Goal: Task Accomplishment & Management: Use online tool/utility

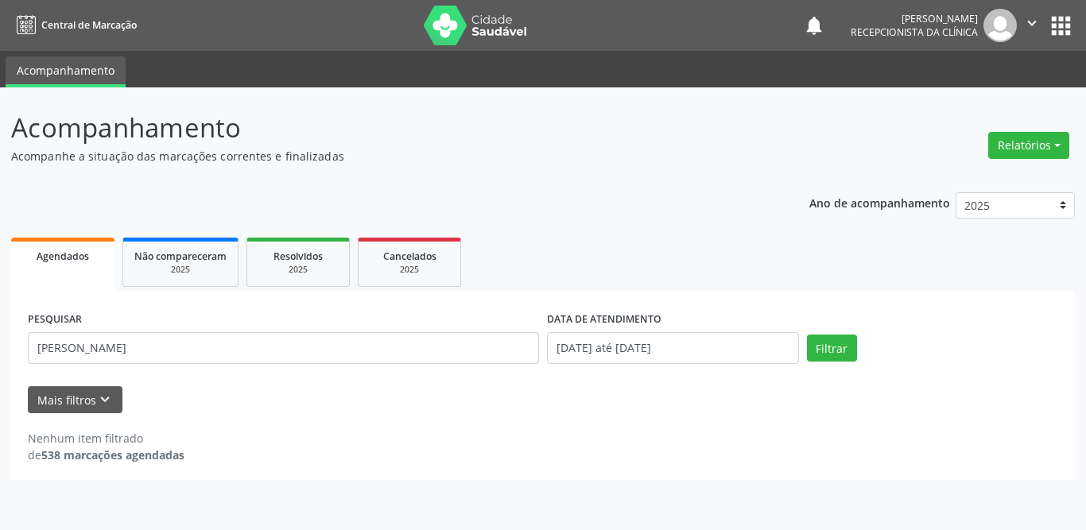
type input "[PERSON_NAME]"
click at [841, 353] on button "Filtrar" at bounding box center [832, 348] width 50 height 27
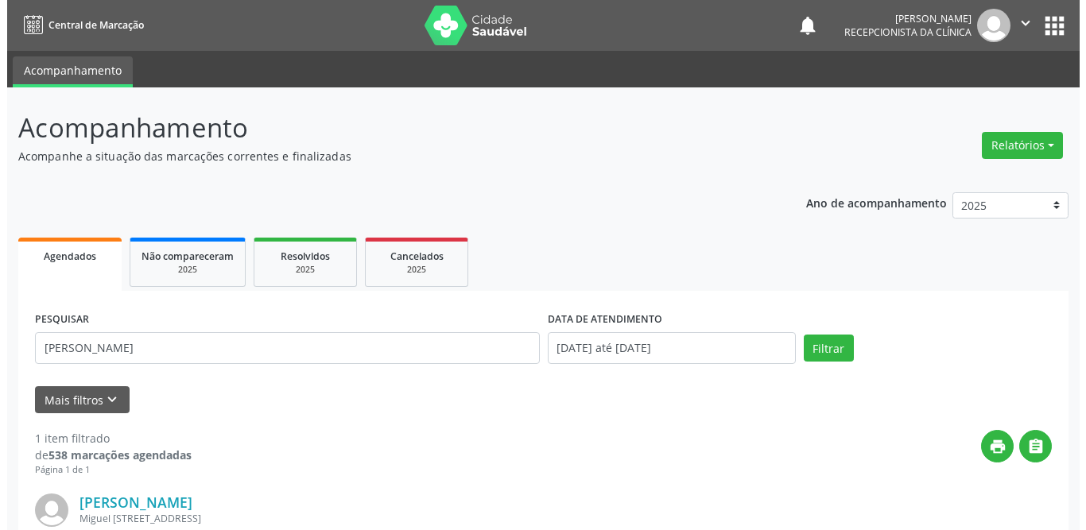
scroll to position [189, 0]
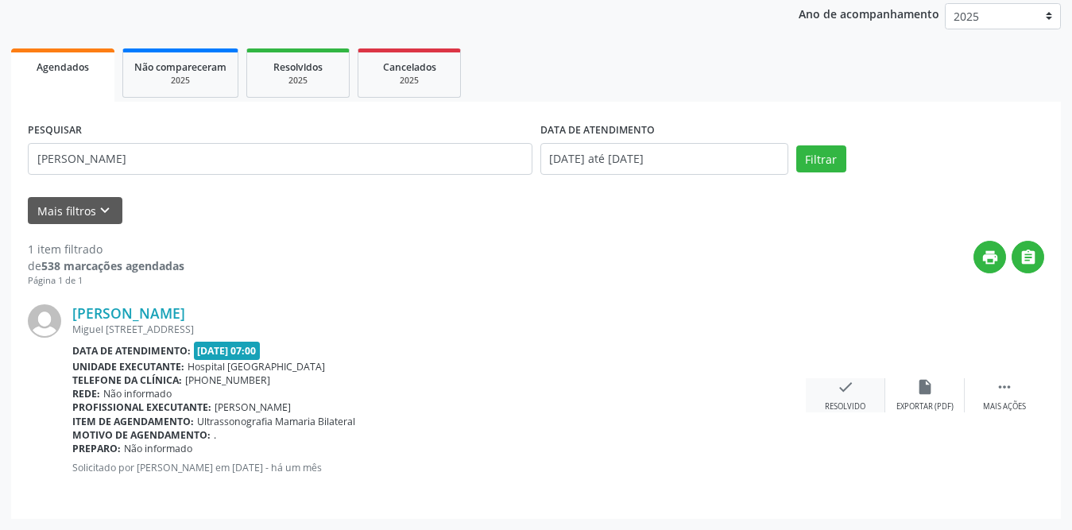
click at [837, 386] on icon "check" at bounding box center [845, 386] width 17 height 17
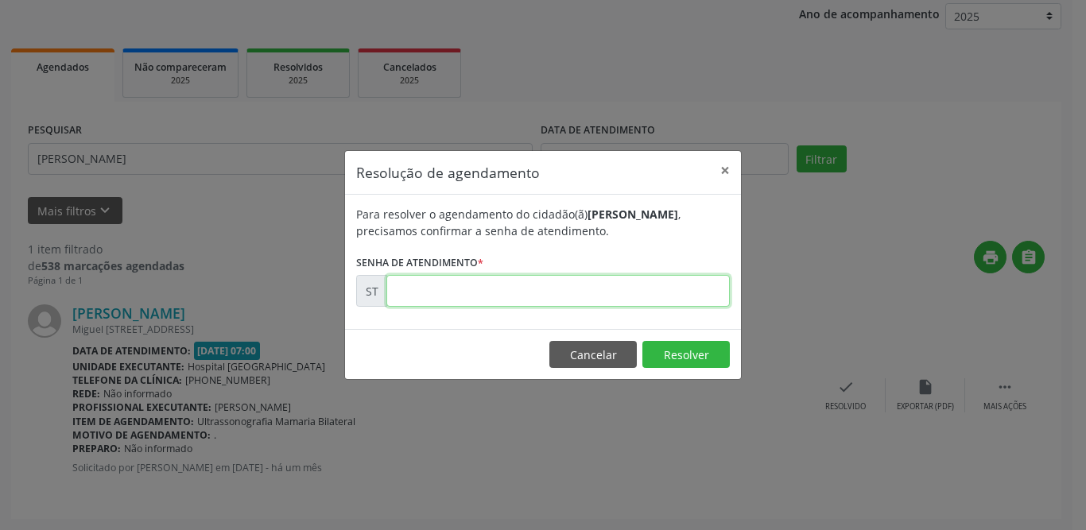
click at [475, 283] on input "text" at bounding box center [557, 291] width 343 height 32
type input "00013834"
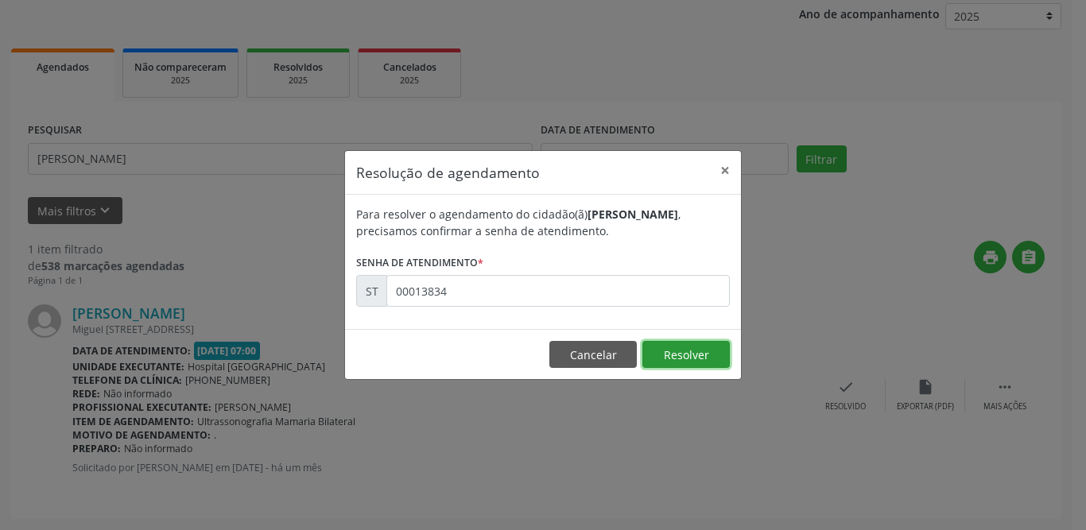
click at [700, 347] on button "Resolver" at bounding box center [685, 354] width 87 height 27
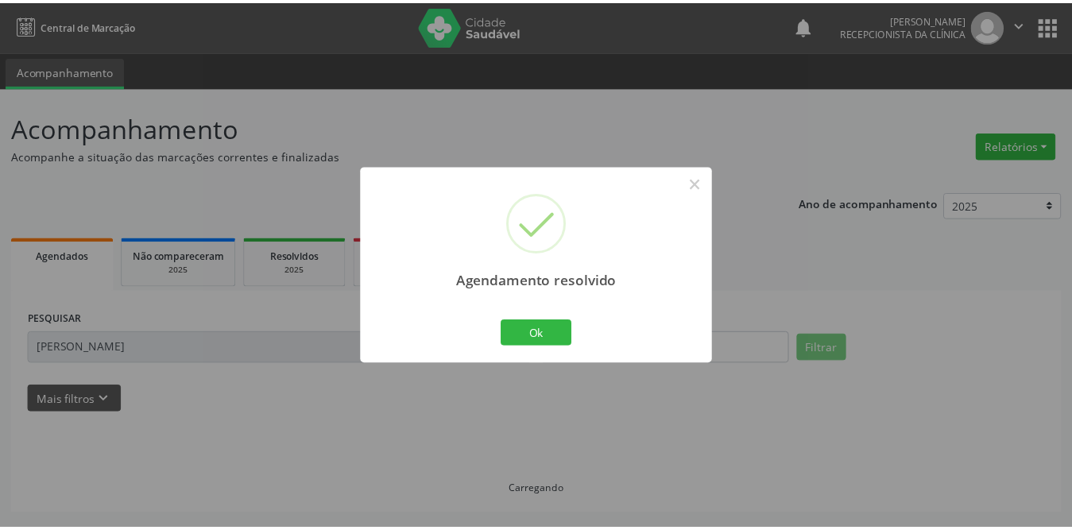
scroll to position [0, 0]
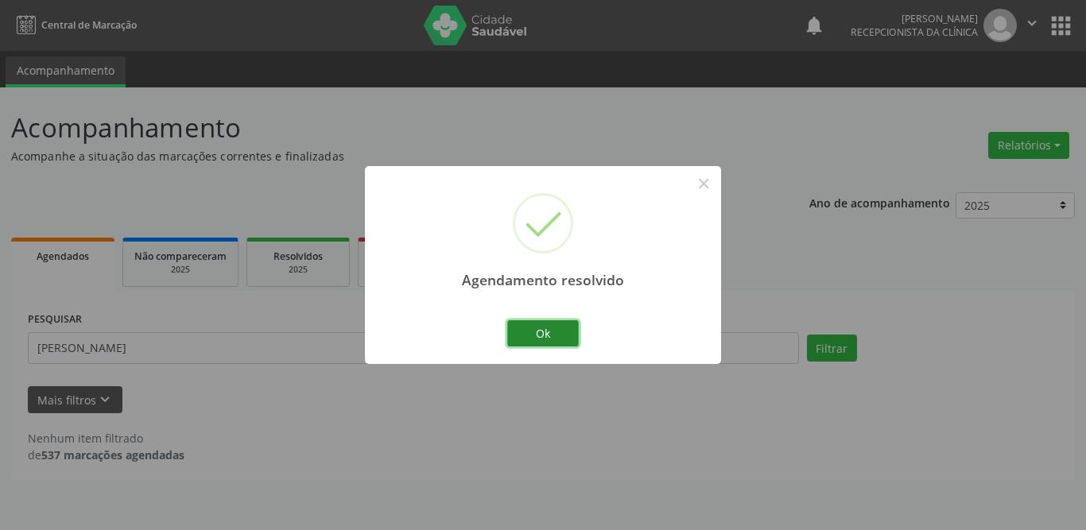
click at [572, 335] on button "Ok" at bounding box center [543, 333] width 72 height 27
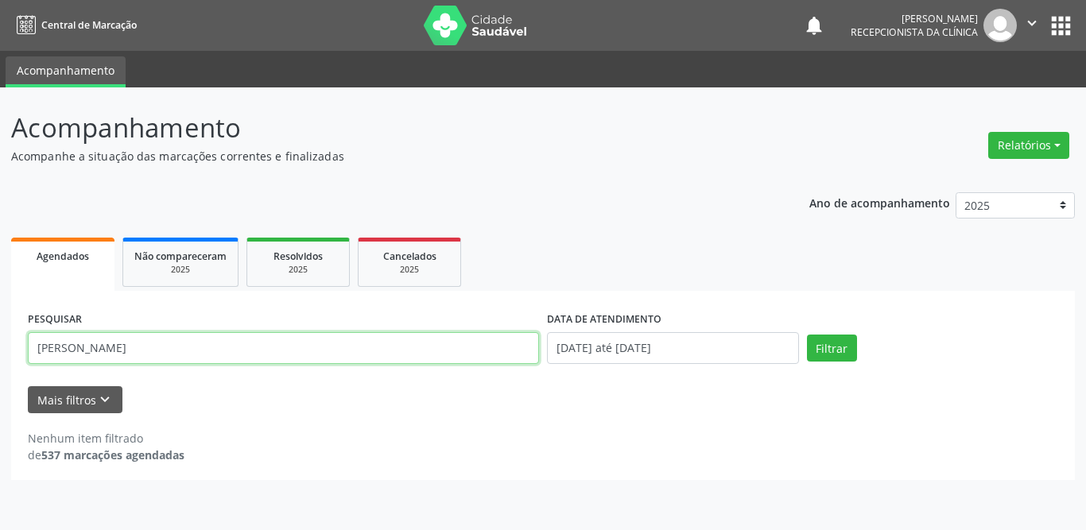
drag, startPoint x: 157, startPoint y: 354, endPoint x: 24, endPoint y: 353, distance: 133.6
click at [25, 353] on div "PESQUISAR [PERSON_NAME]" at bounding box center [283, 342] width 519 height 68
type input "[PERSON_NAME]"
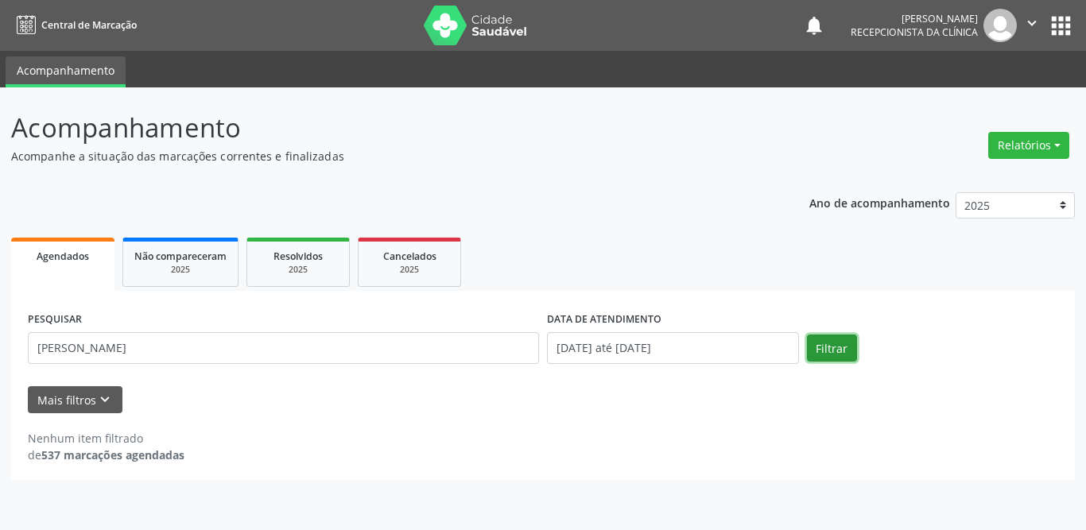
click at [838, 344] on button "Filtrar" at bounding box center [832, 348] width 50 height 27
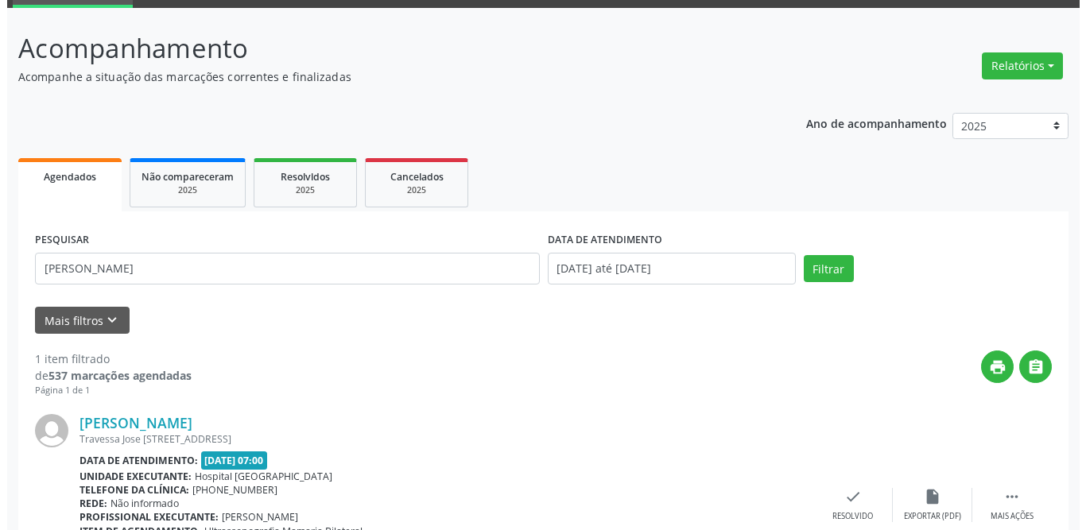
scroll to position [189, 0]
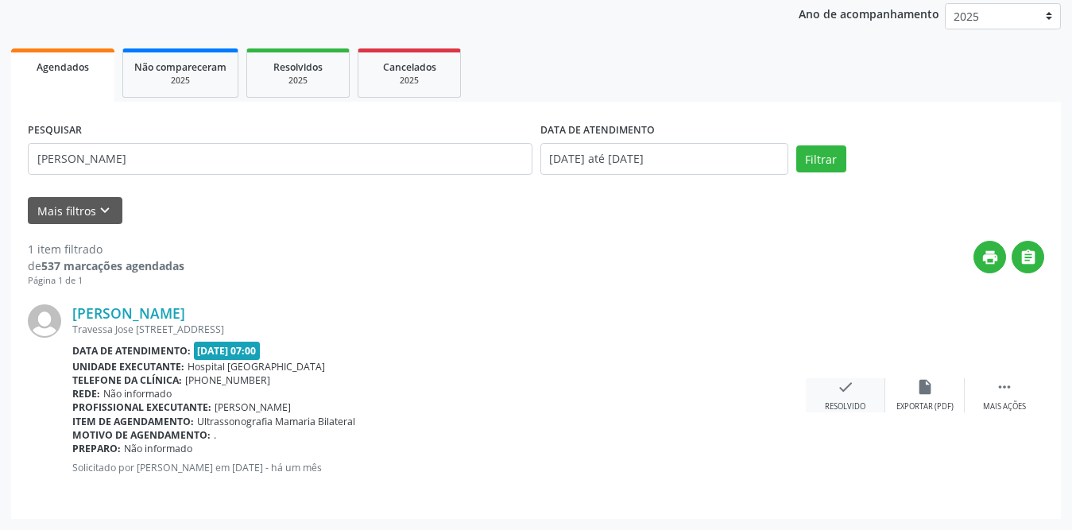
click at [836, 382] on div "check Resolvido" at bounding box center [845, 395] width 79 height 34
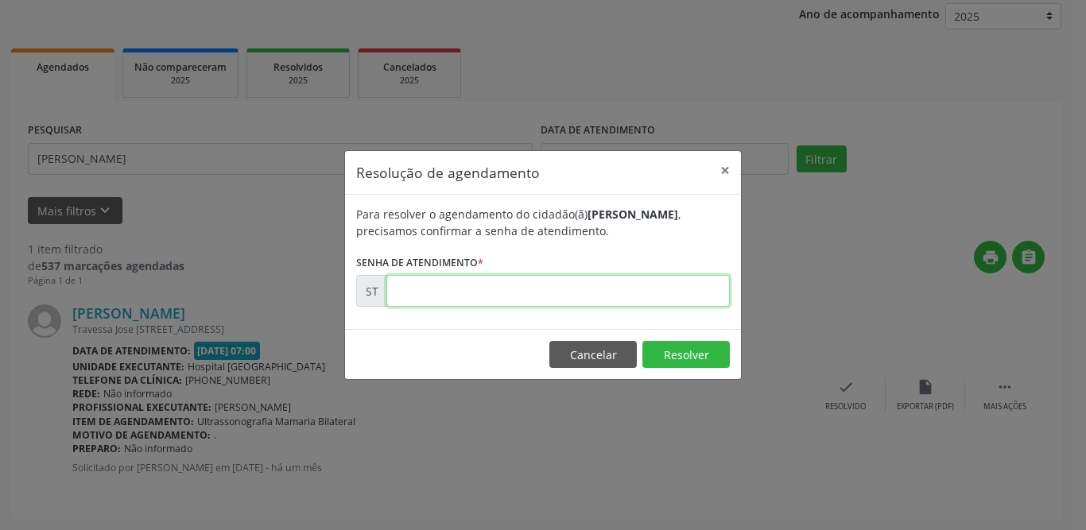
click at [409, 287] on input "text" at bounding box center [557, 291] width 343 height 32
type input "00013833"
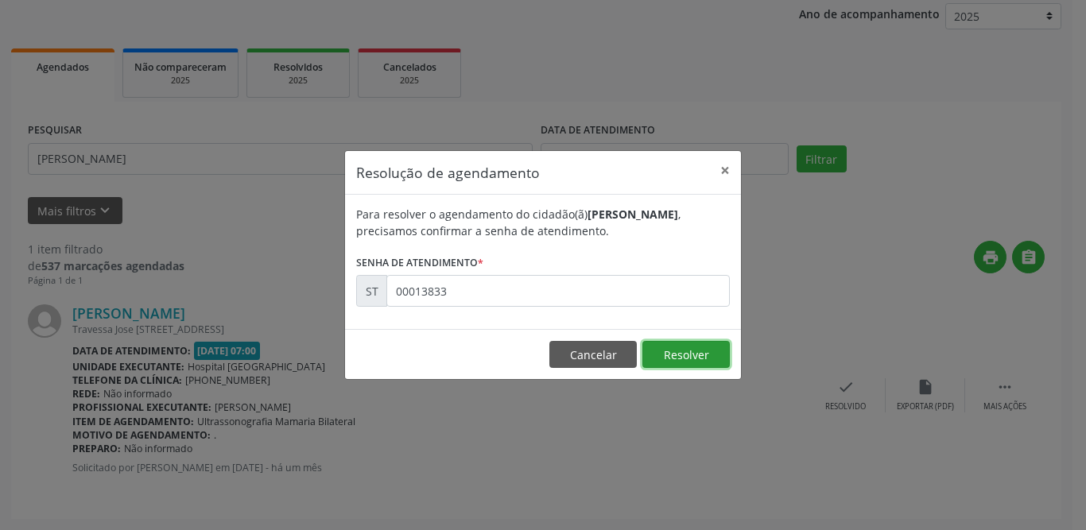
click at [694, 355] on button "Resolver" at bounding box center [685, 354] width 87 height 27
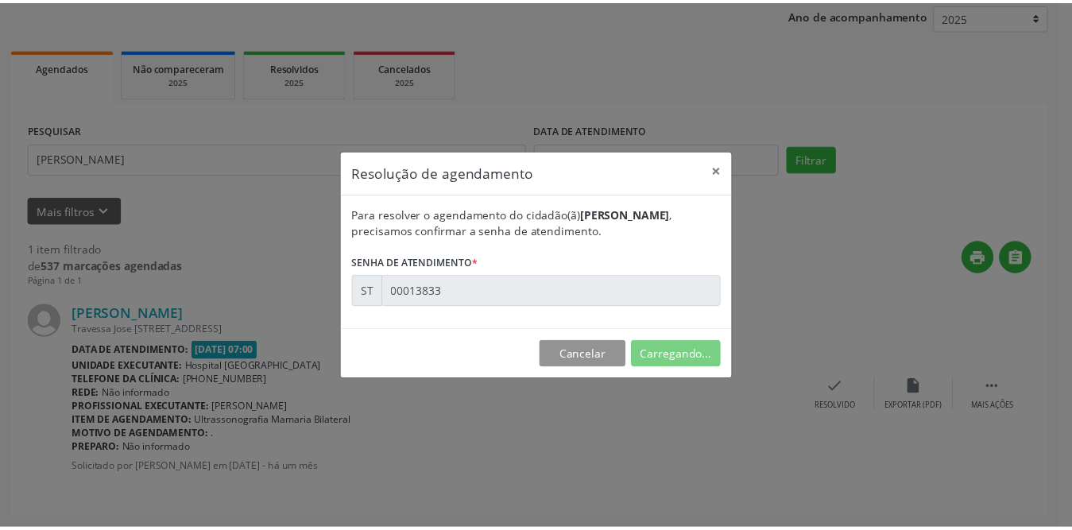
scroll to position [0, 0]
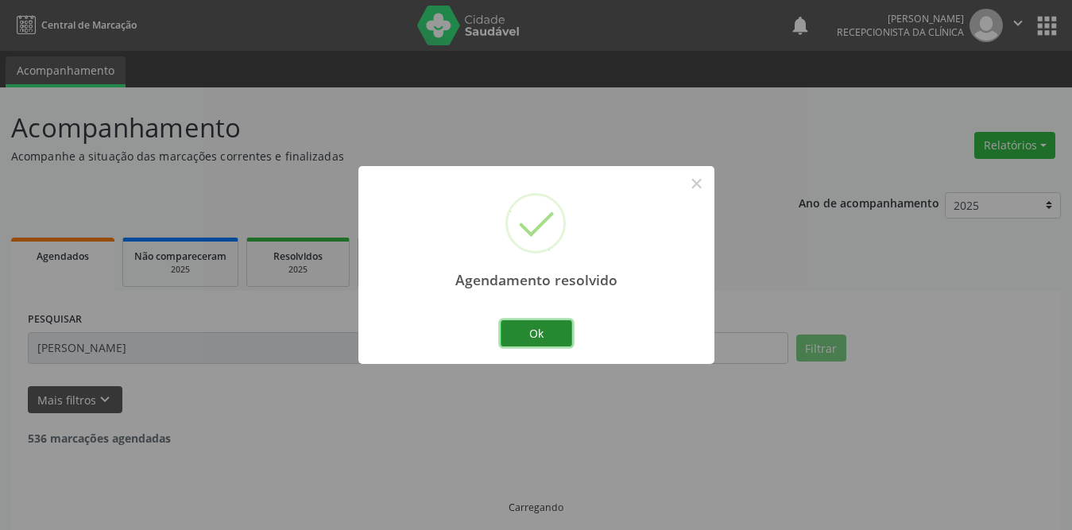
click at [539, 324] on button "Ok" at bounding box center [537, 333] width 72 height 27
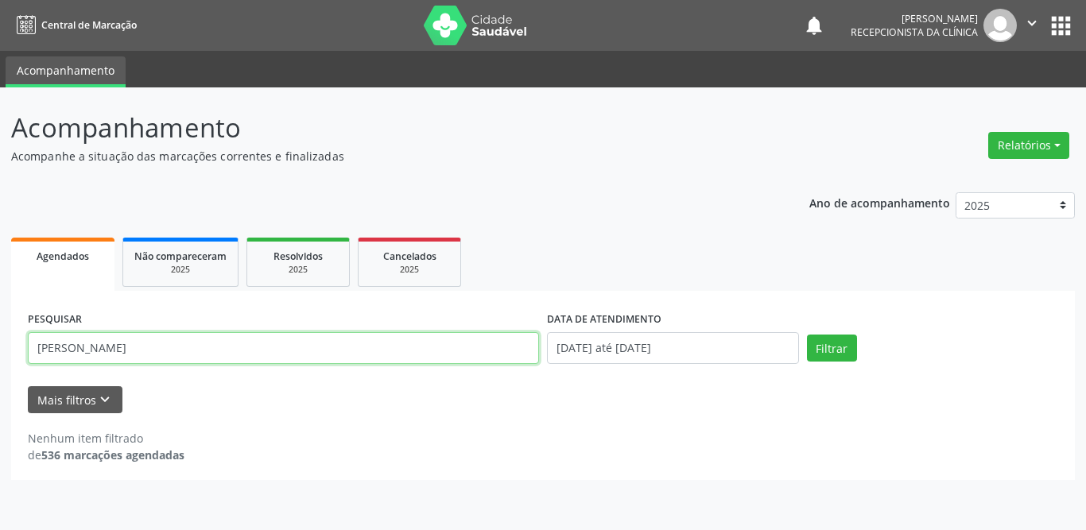
drag, startPoint x: 193, startPoint y: 356, endPoint x: 0, endPoint y: 354, distance: 193.2
click at [0, 354] on div "Acompanhamento Acompanhe a situação das marcações correntes e finalizadas Relat…" at bounding box center [543, 308] width 1086 height 443
type input "[DEMOGRAPHIC_DATA][PERSON_NAME]"
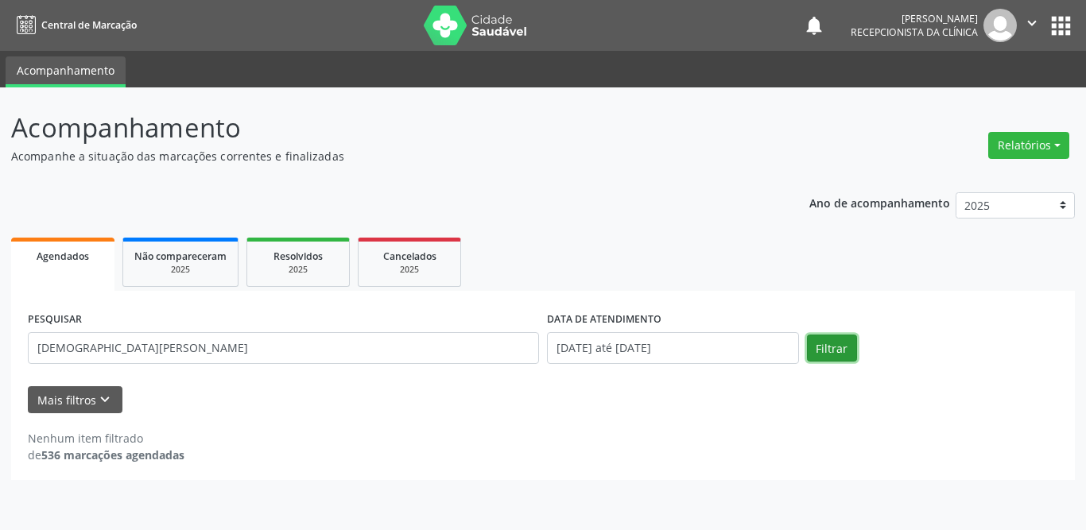
click at [822, 343] on button "Filtrar" at bounding box center [832, 348] width 50 height 27
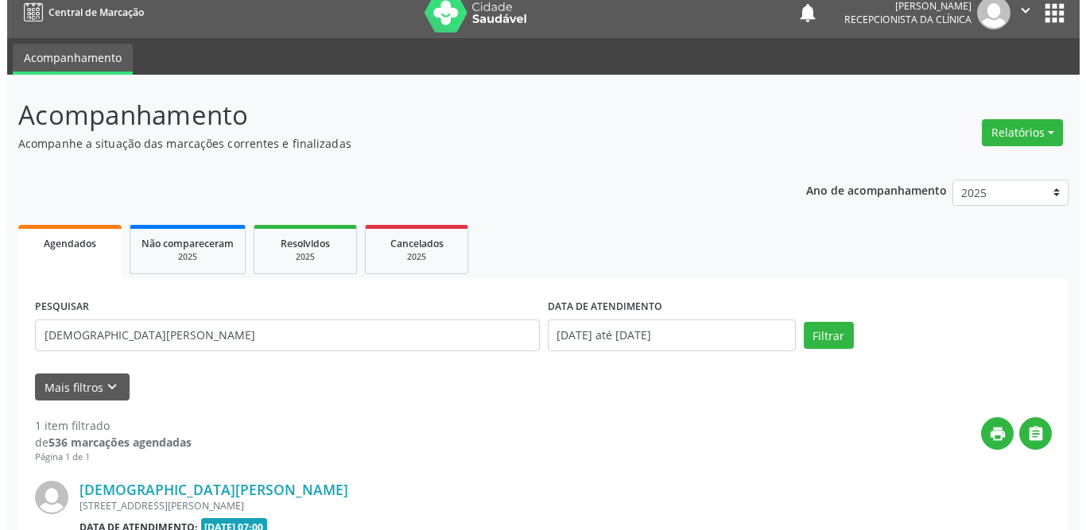
scroll to position [189, 0]
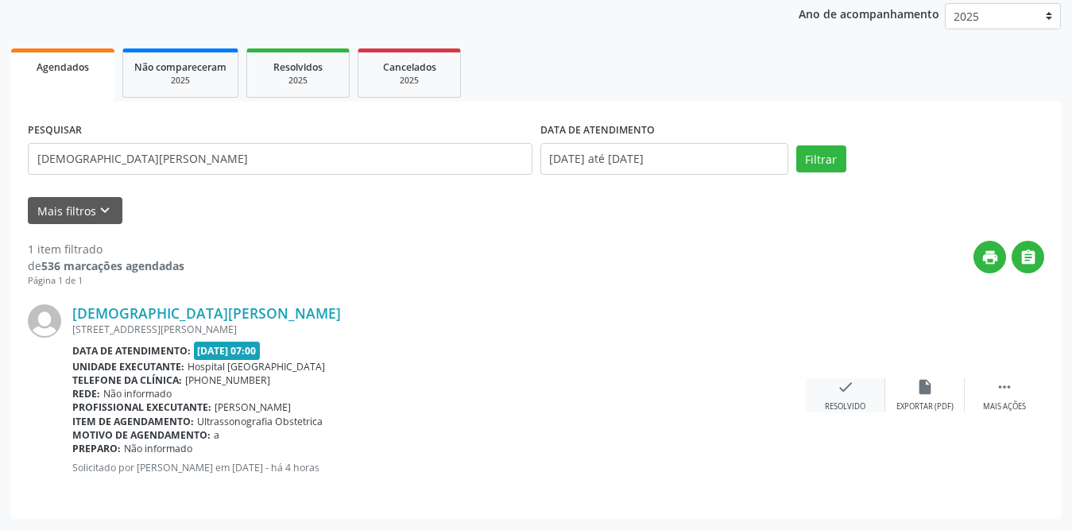
click at [832, 397] on div "check Resolvido" at bounding box center [845, 395] width 79 height 34
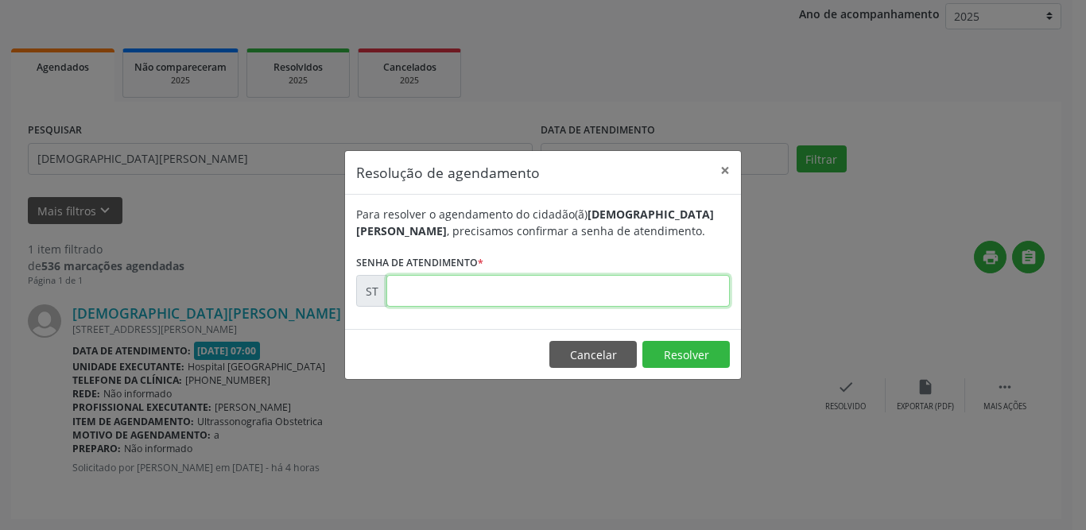
click at [432, 298] on input "text" at bounding box center [557, 291] width 343 height 32
type input "00019153"
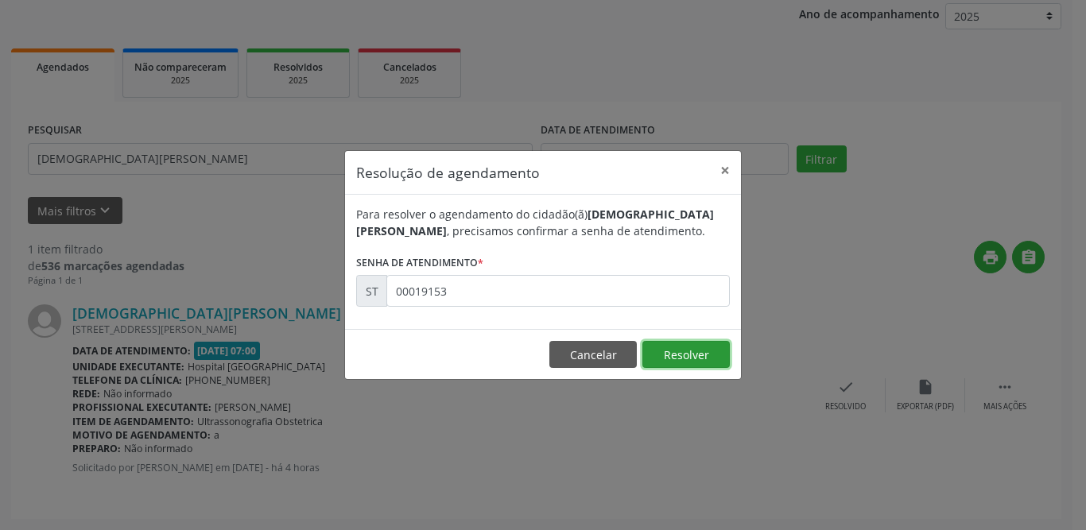
click at [675, 351] on button "Resolver" at bounding box center [685, 354] width 87 height 27
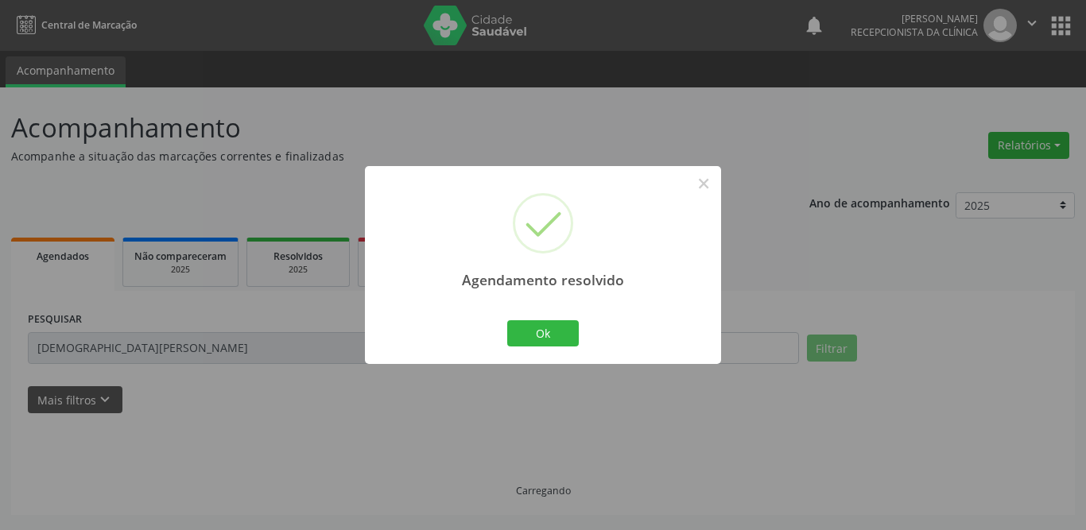
scroll to position [0, 0]
click at [541, 335] on button "Ok" at bounding box center [543, 333] width 72 height 27
